Goal: Task Accomplishment & Management: Manage account settings

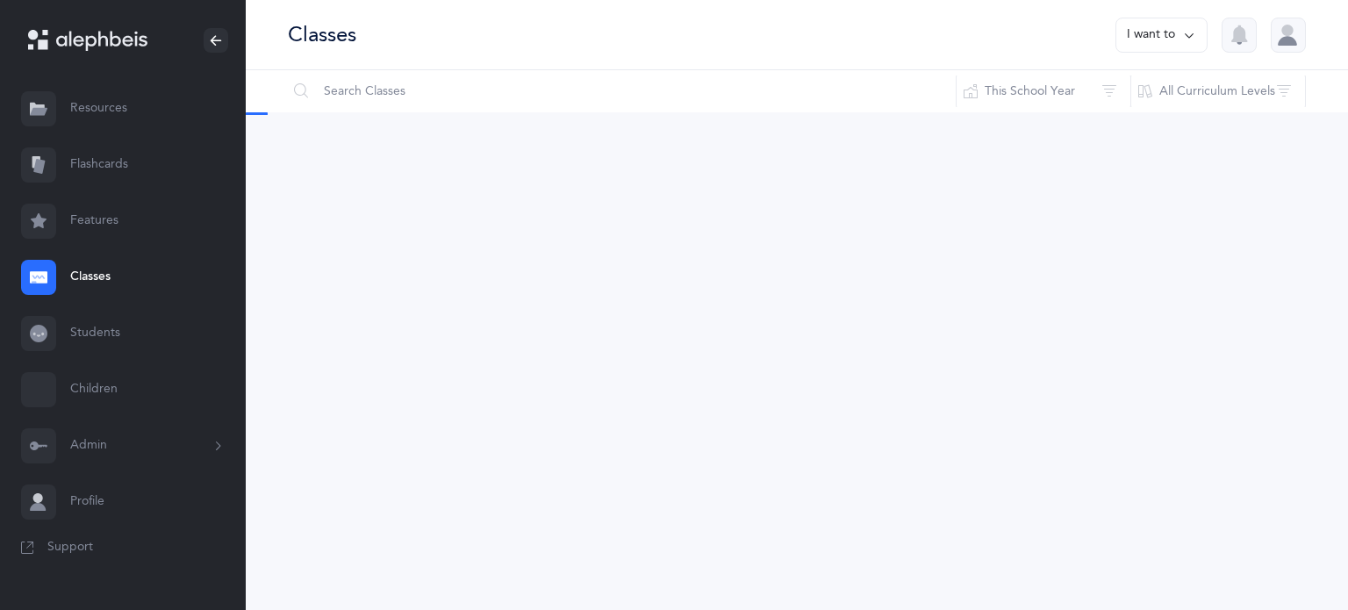
click at [77, 271] on link "Classes" at bounding box center [123, 277] width 246 height 56
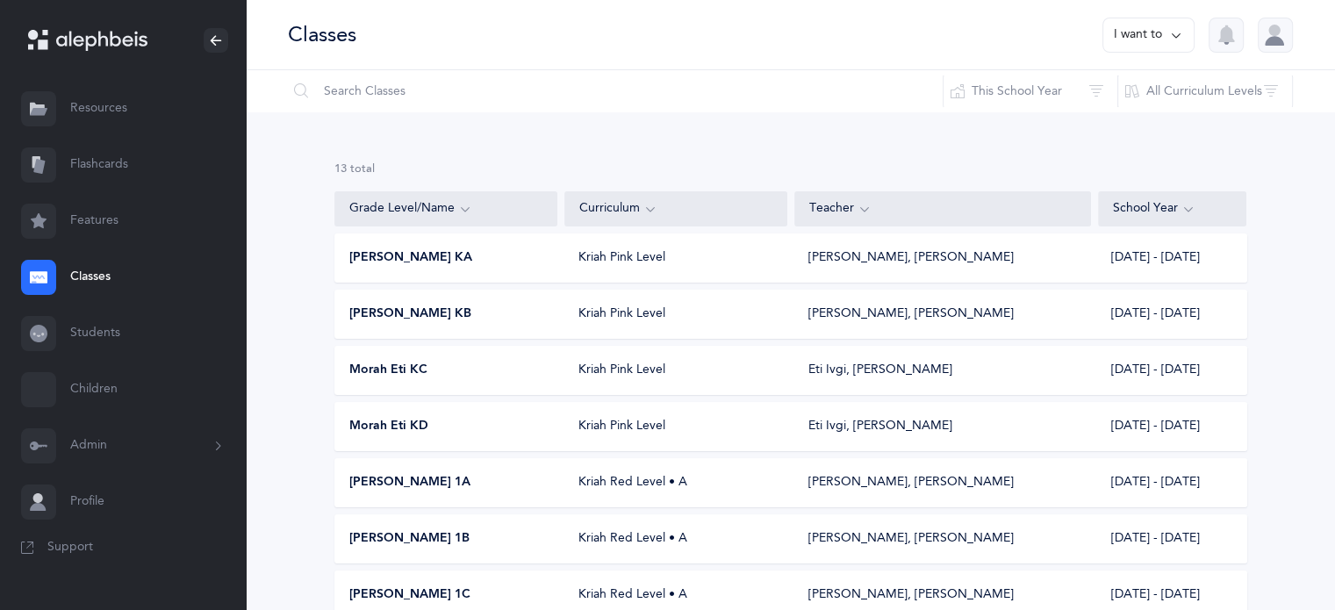
click at [450, 484] on div "[PERSON_NAME] 1A" at bounding box center [446, 483] width 223 height 18
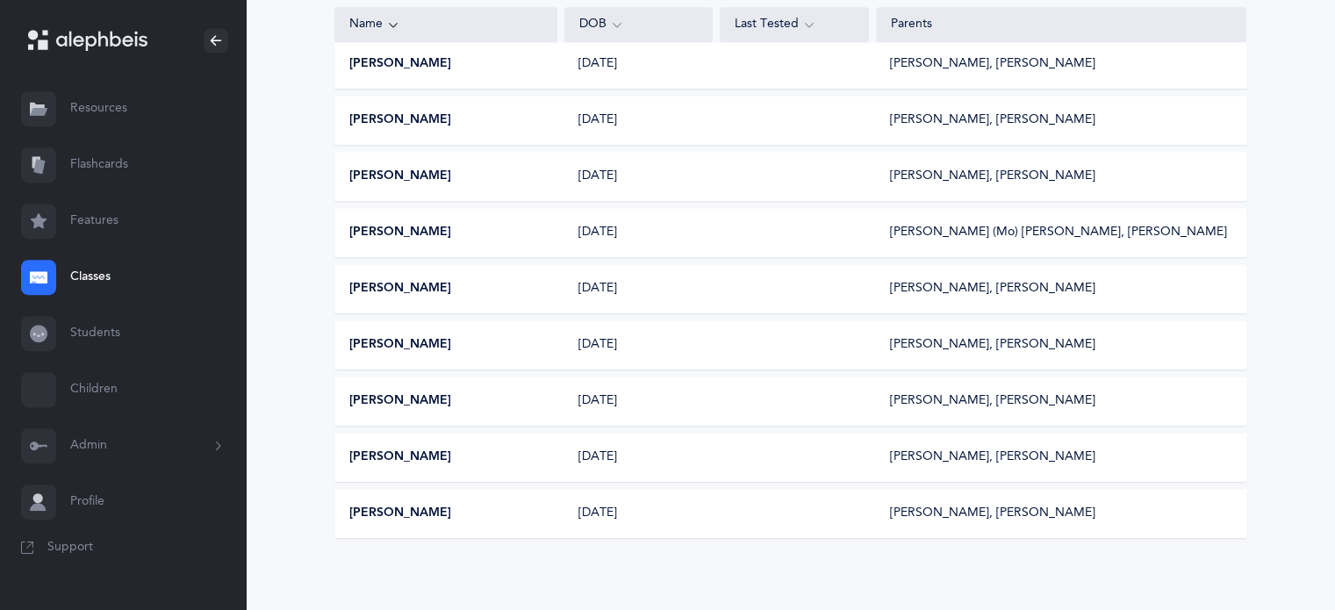
scroll to position [917, 0]
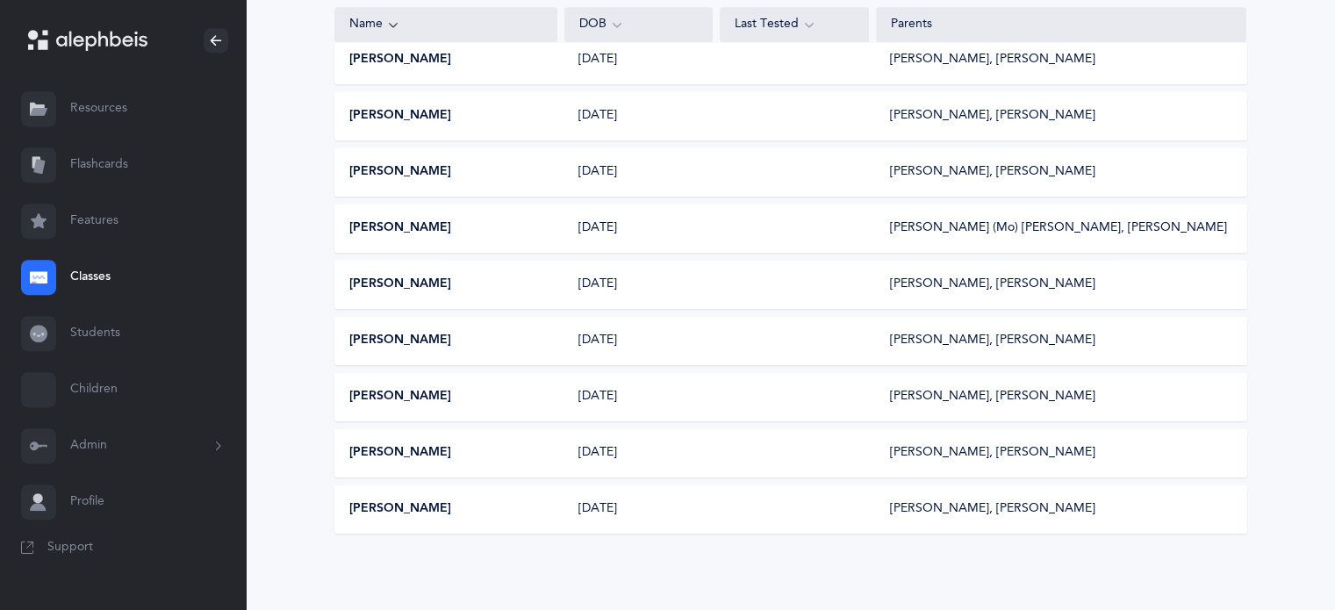
click at [218, 445] on icon at bounding box center [217, 446] width 19 height 14
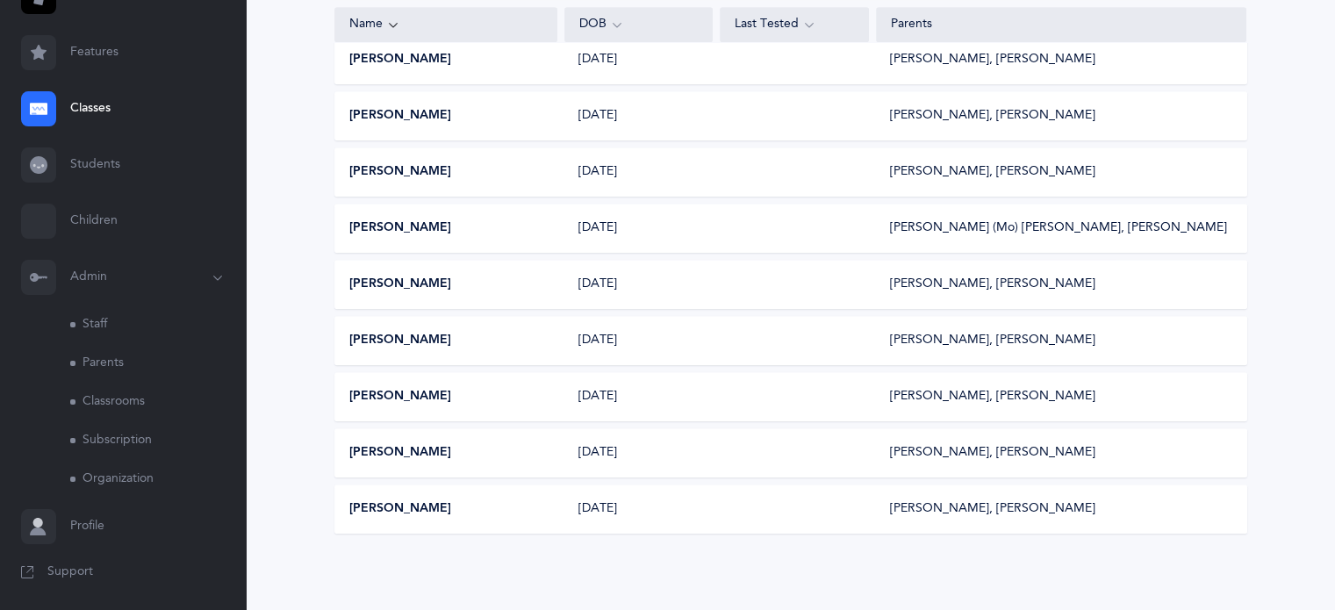
click at [102, 358] on link "Parents" at bounding box center [158, 363] width 176 height 39
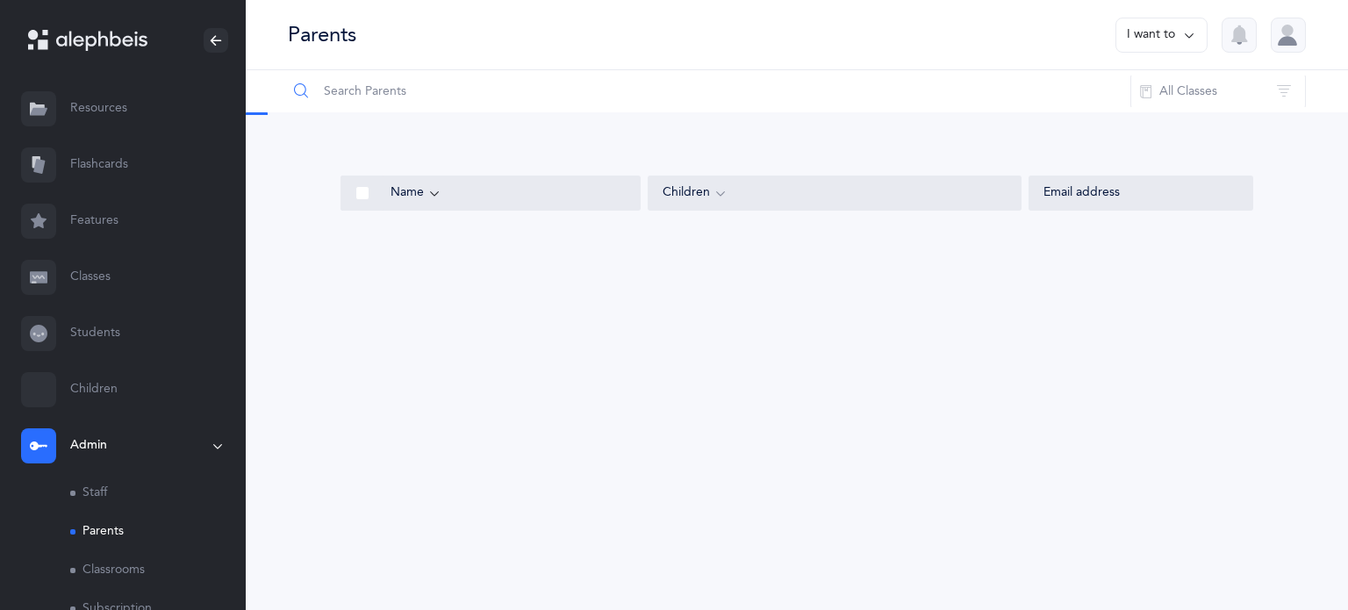
click at [391, 90] on input "text" at bounding box center [709, 91] width 844 height 42
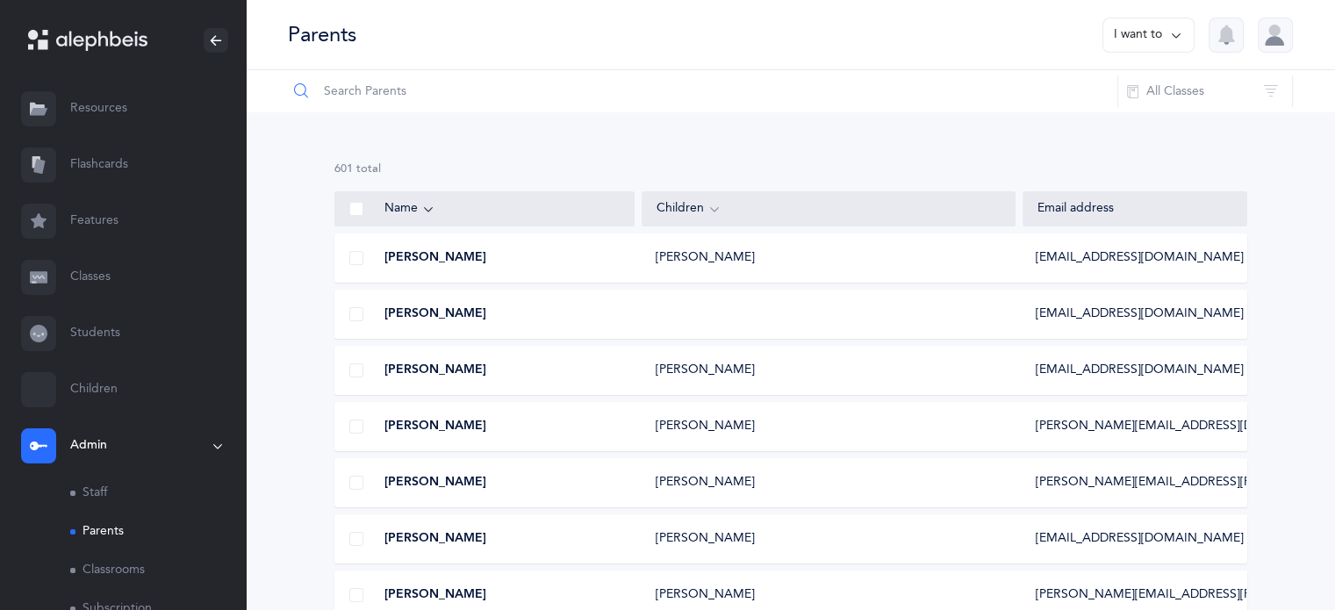
click at [391, 90] on input "text" at bounding box center [702, 91] width 831 height 42
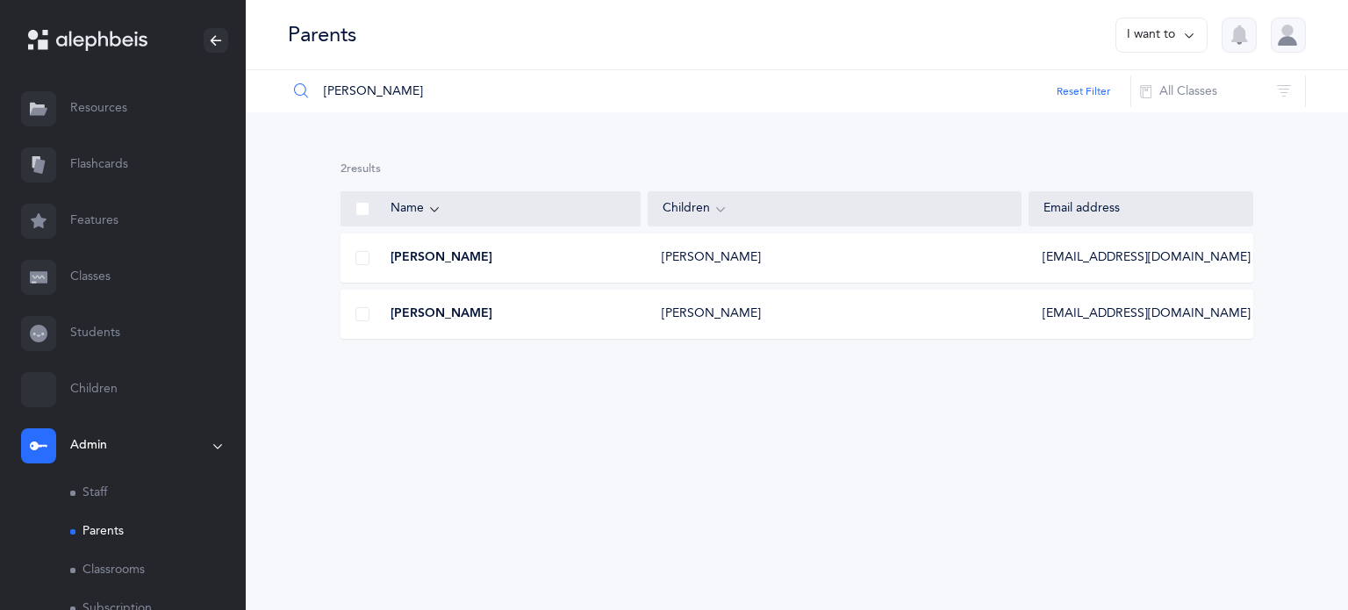
type input "[PERSON_NAME]"
click at [991, 263] on div "[PERSON_NAME]" at bounding box center [834, 258] width 373 height 18
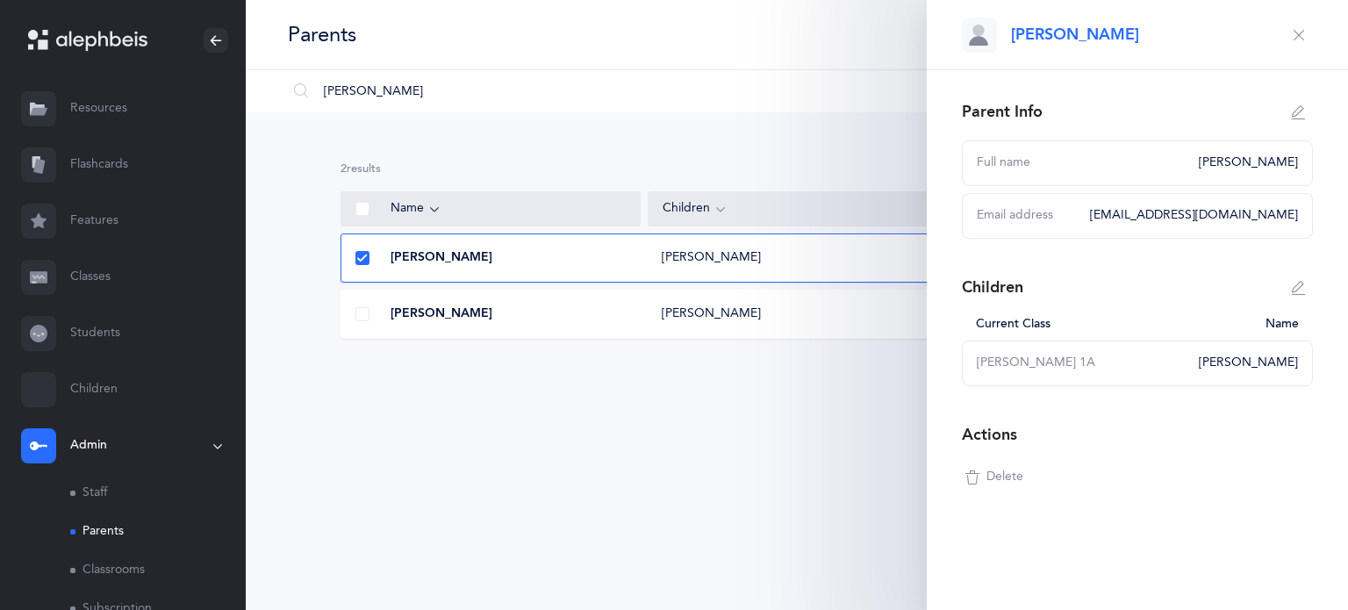
click at [1295, 36] on icon "button" at bounding box center [1299, 35] width 14 height 14
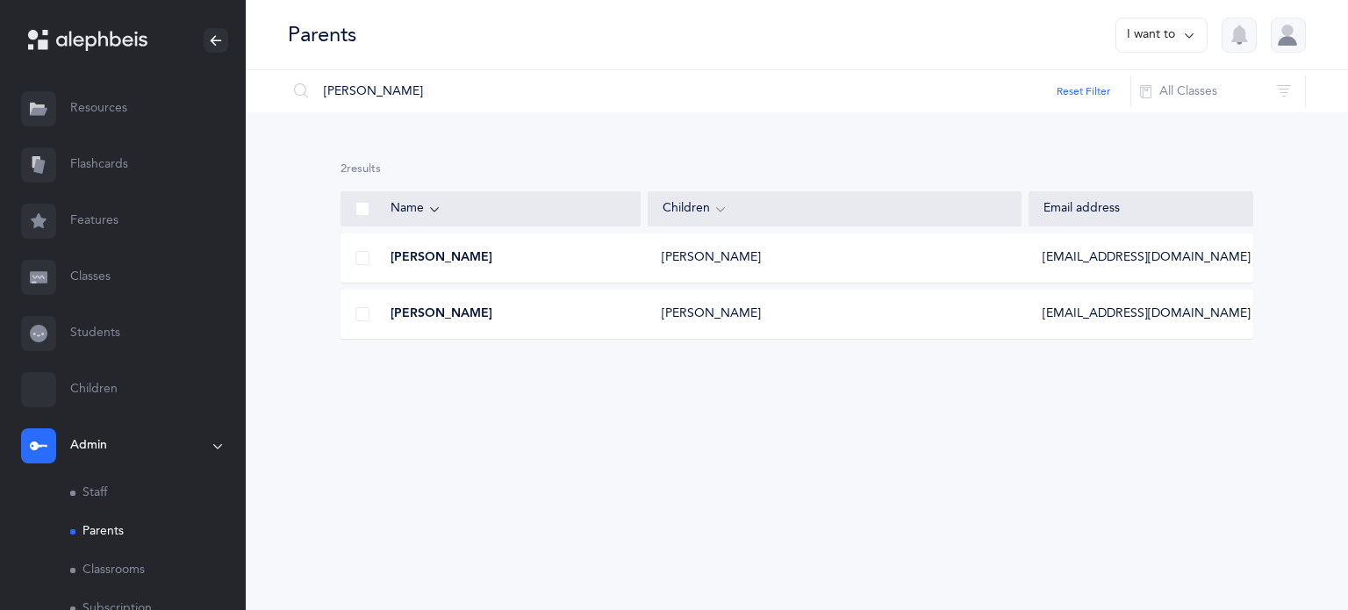
click at [561, 315] on div "[PERSON_NAME]" at bounding box center [490, 314] width 299 height 18
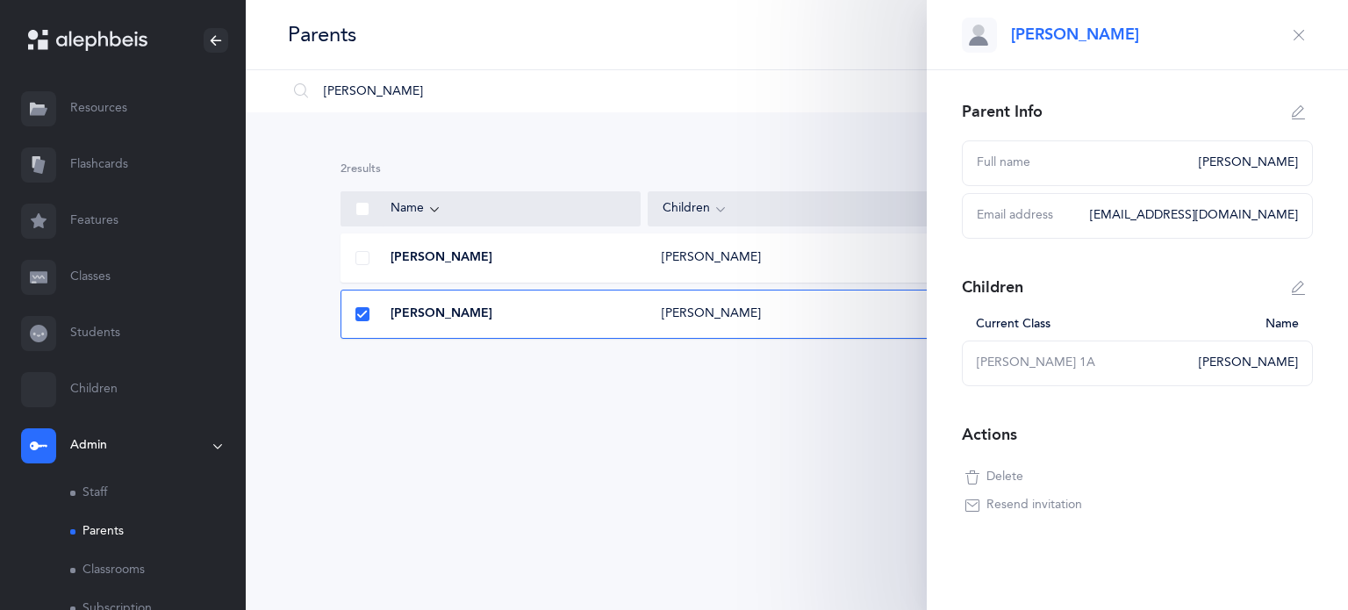
click at [1027, 501] on span "Resend invitation" at bounding box center [1034, 506] width 96 height 18
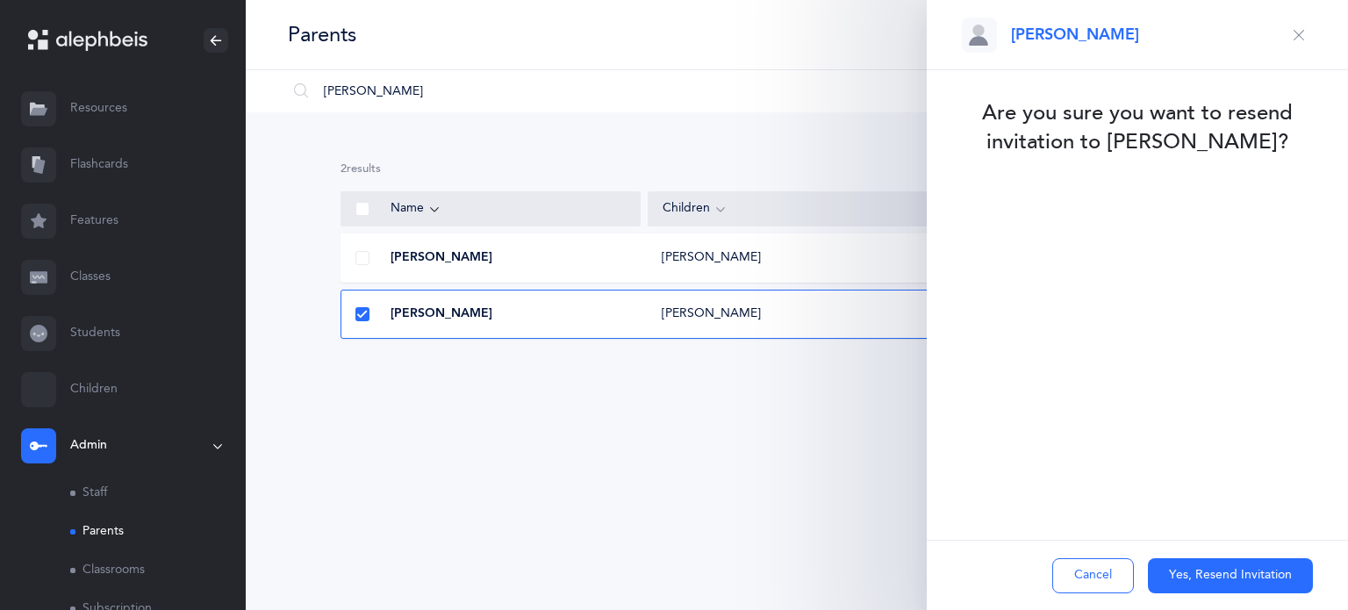
click at [1177, 567] on button "Yes, Resend Invitation" at bounding box center [1230, 575] width 165 height 35
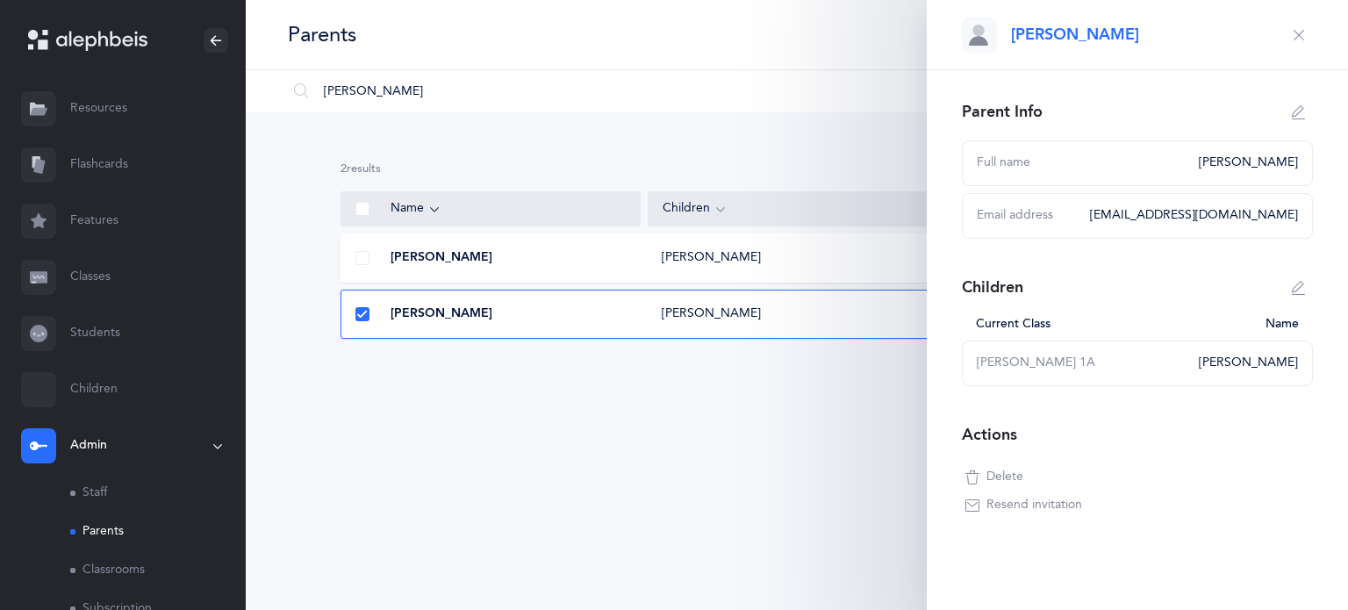
click at [591, 251] on div "[PERSON_NAME]" at bounding box center [490, 258] width 299 height 18
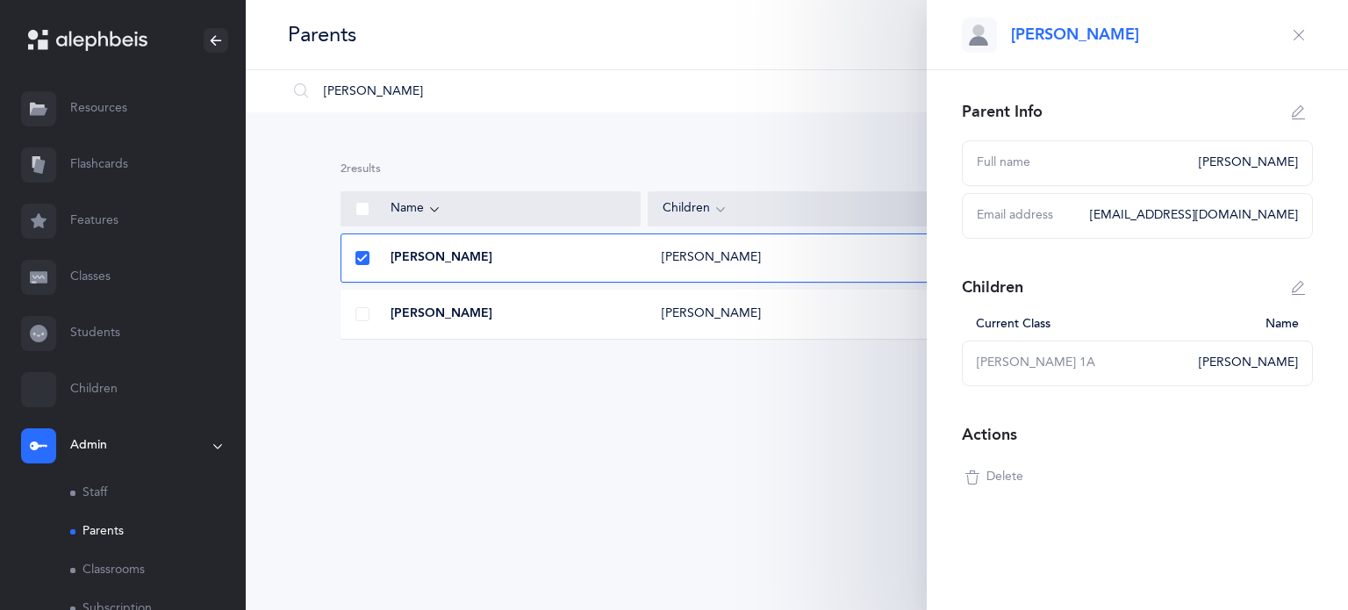
click at [1130, 217] on div "[EMAIL_ADDRESS][DOMAIN_NAME]" at bounding box center [1188, 216] width 219 height 18
drag, startPoint x: 1133, startPoint y: 216, endPoint x: 1331, endPoint y: 212, distance: 198.4
click at [1331, 212] on div "Parent Info Full name [PERSON_NAME] Email address [EMAIL_ADDRESS][DOMAIN_NAME] …" at bounding box center [1137, 330] width 421 height 520
click at [1299, 111] on icon "button" at bounding box center [1299, 112] width 14 height 14
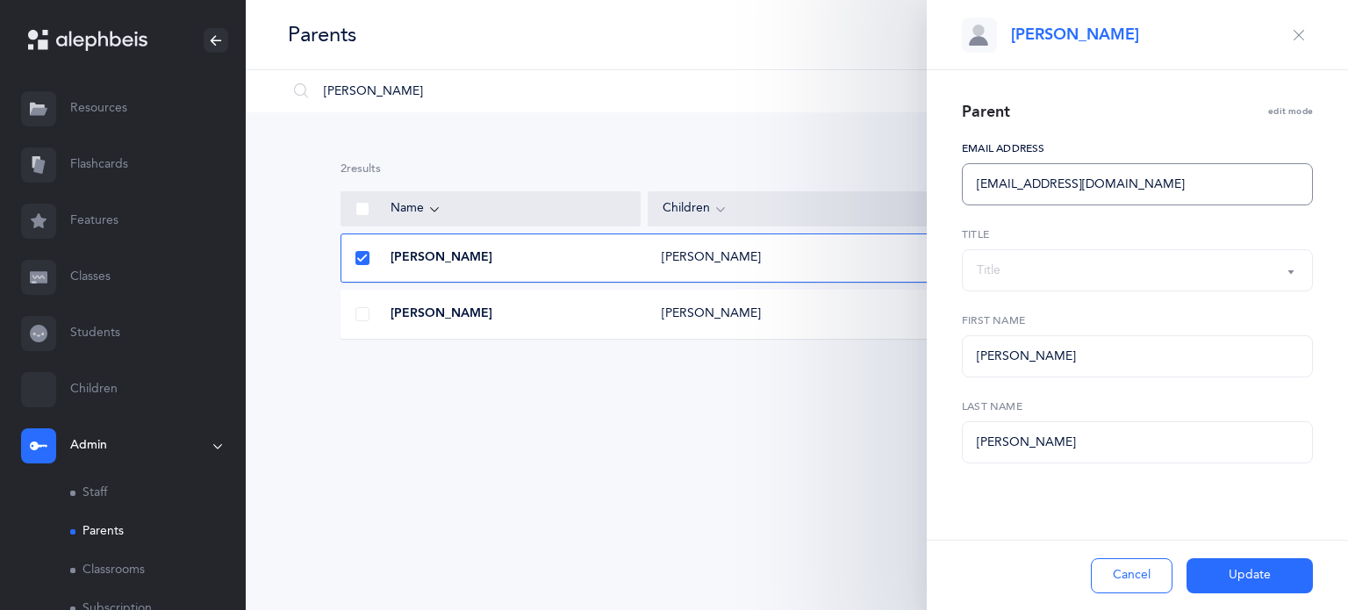
click at [1175, 178] on input "[EMAIL_ADDRESS][DOMAIN_NAME]" at bounding box center [1137, 184] width 351 height 42
paste input "[EMAIL_ADDRESS][DOMAIN_NAME]"
type input "[EMAIL_ADDRESS][DOMAIN_NAME] [EMAIL_ADDRESS][DOMAIN_NAME]"
click at [1138, 572] on button "Cancel" at bounding box center [1132, 575] width 82 height 35
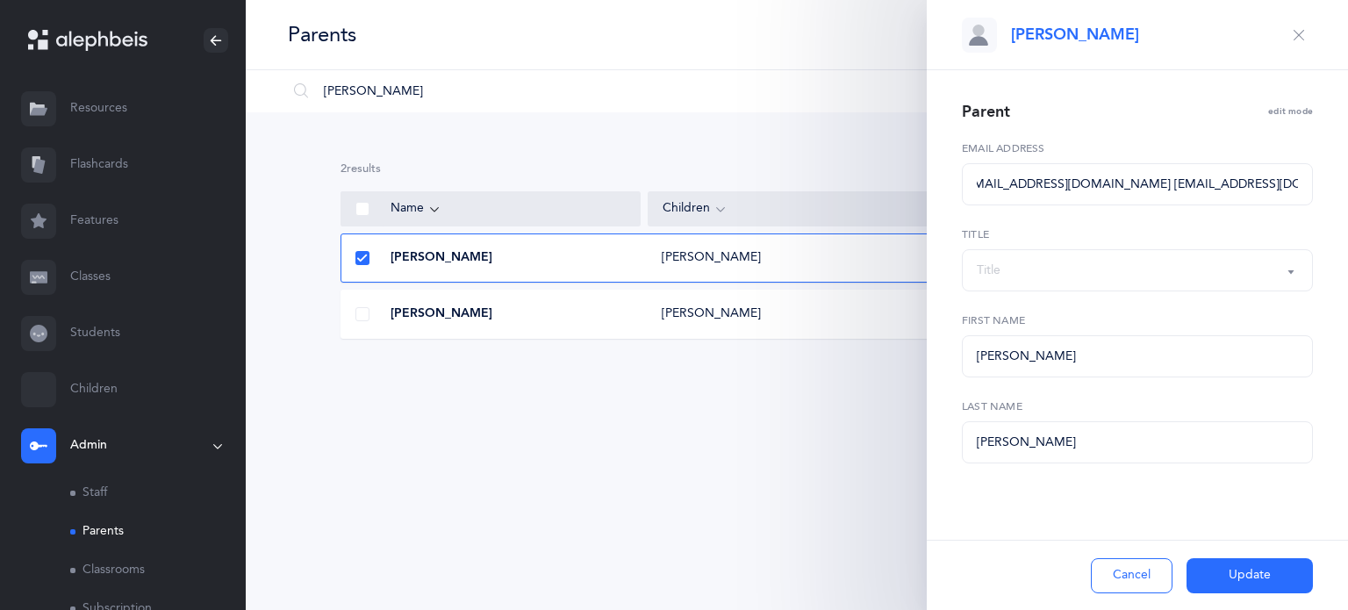
scroll to position [0, 0]
